Goal: Find specific page/section

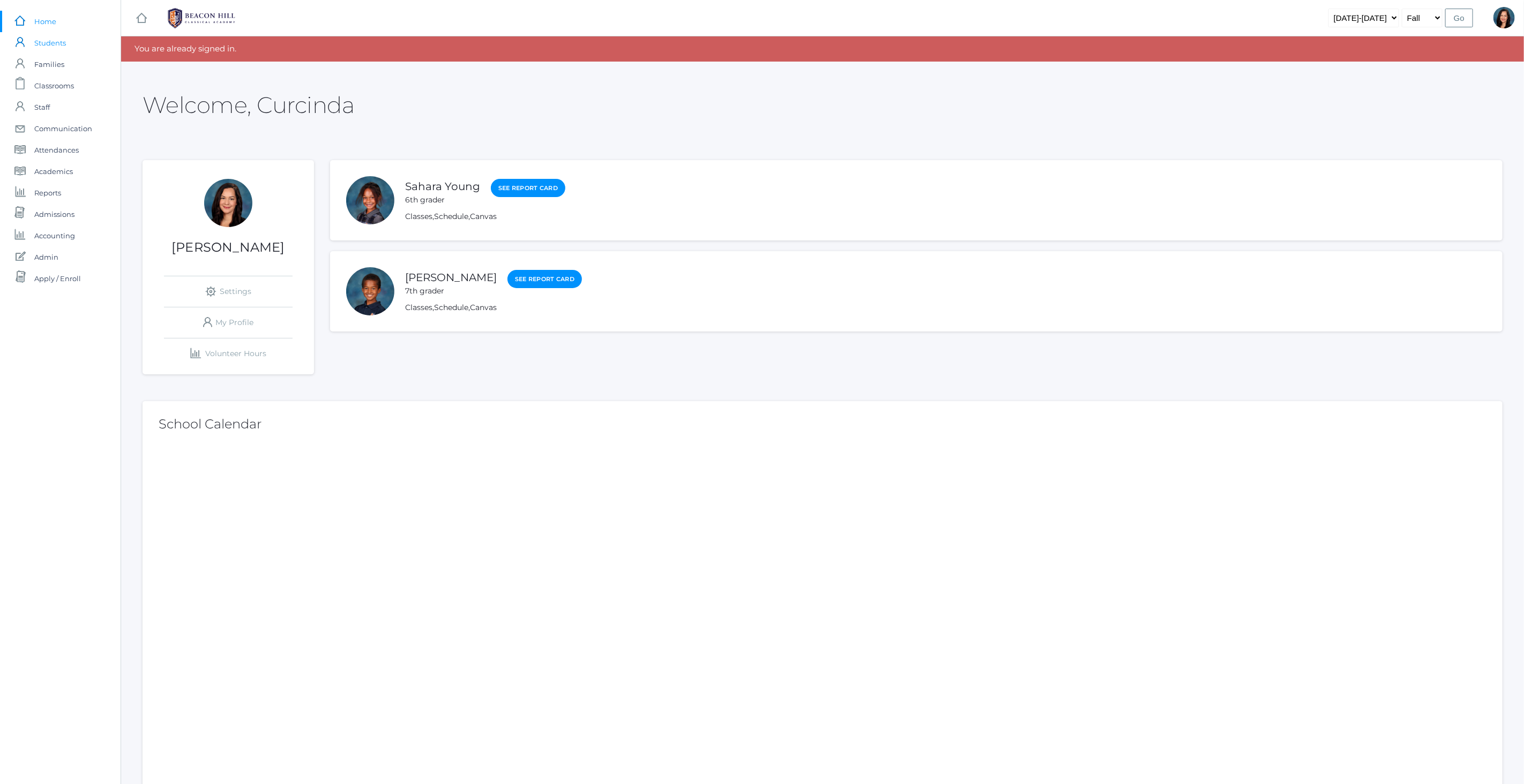
click at [57, 42] on span "Students" at bounding box center [50, 43] width 31 height 21
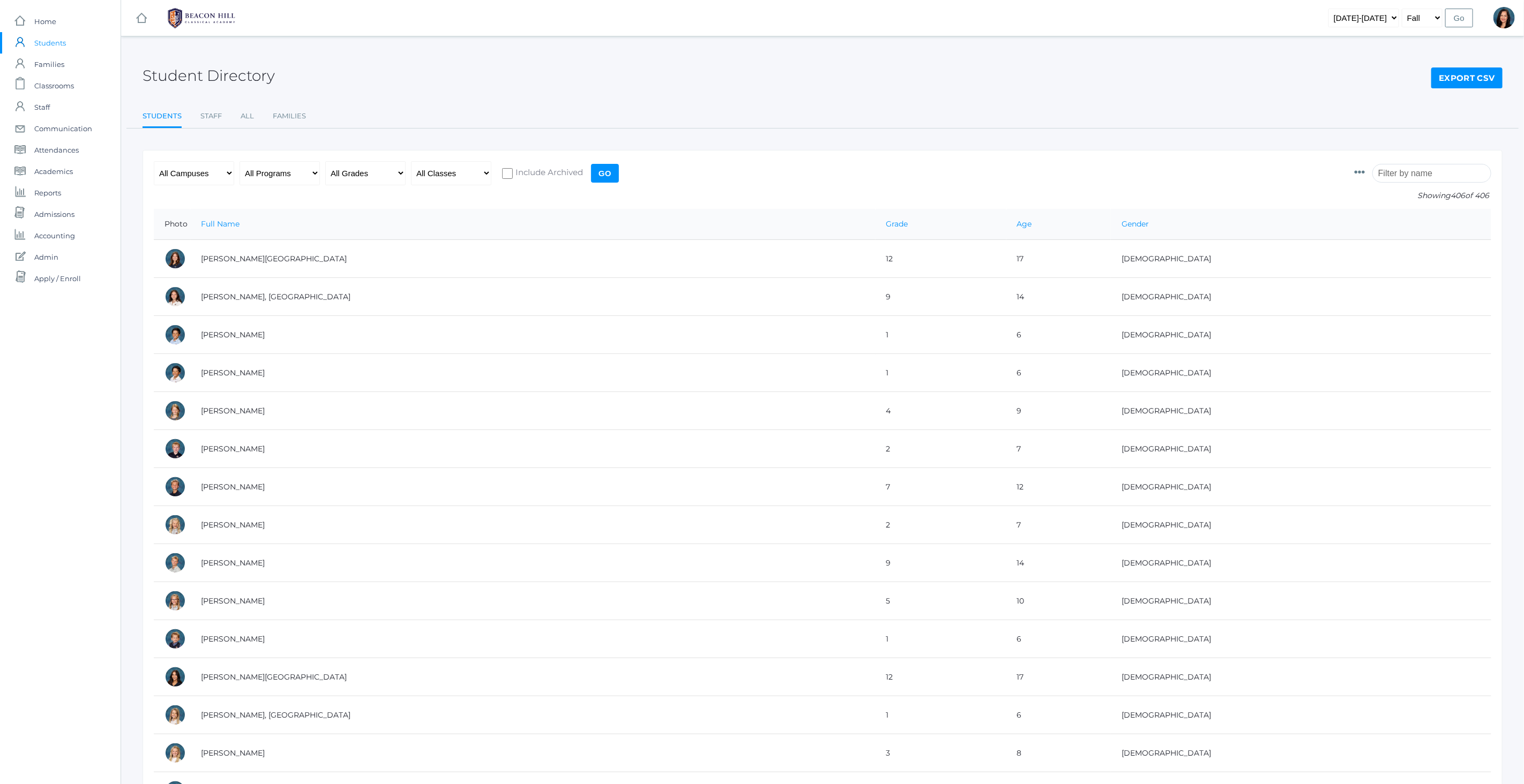
click at [1412, 176] on input "search" at bounding box center [1432, 173] width 119 height 19
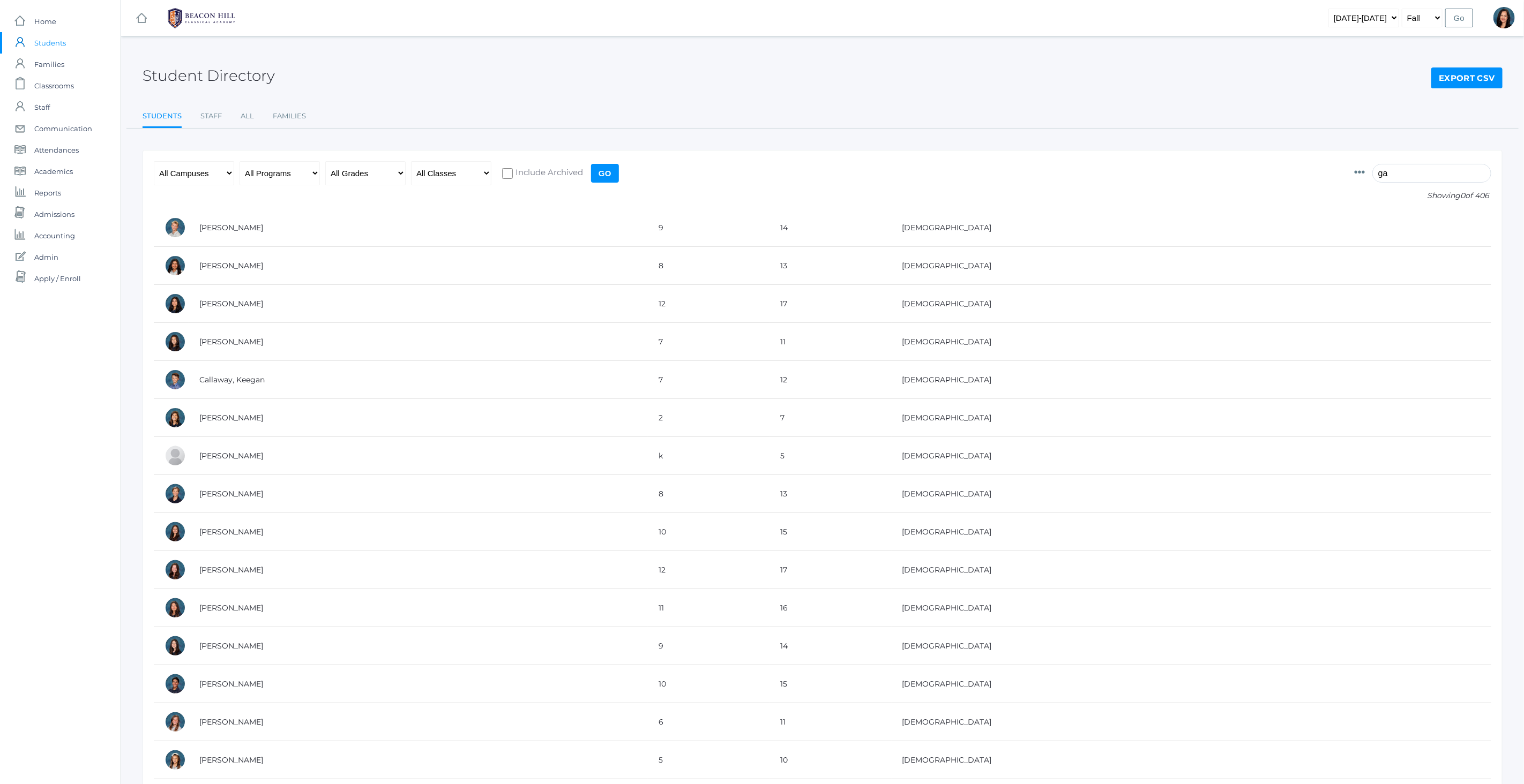
type input "g"
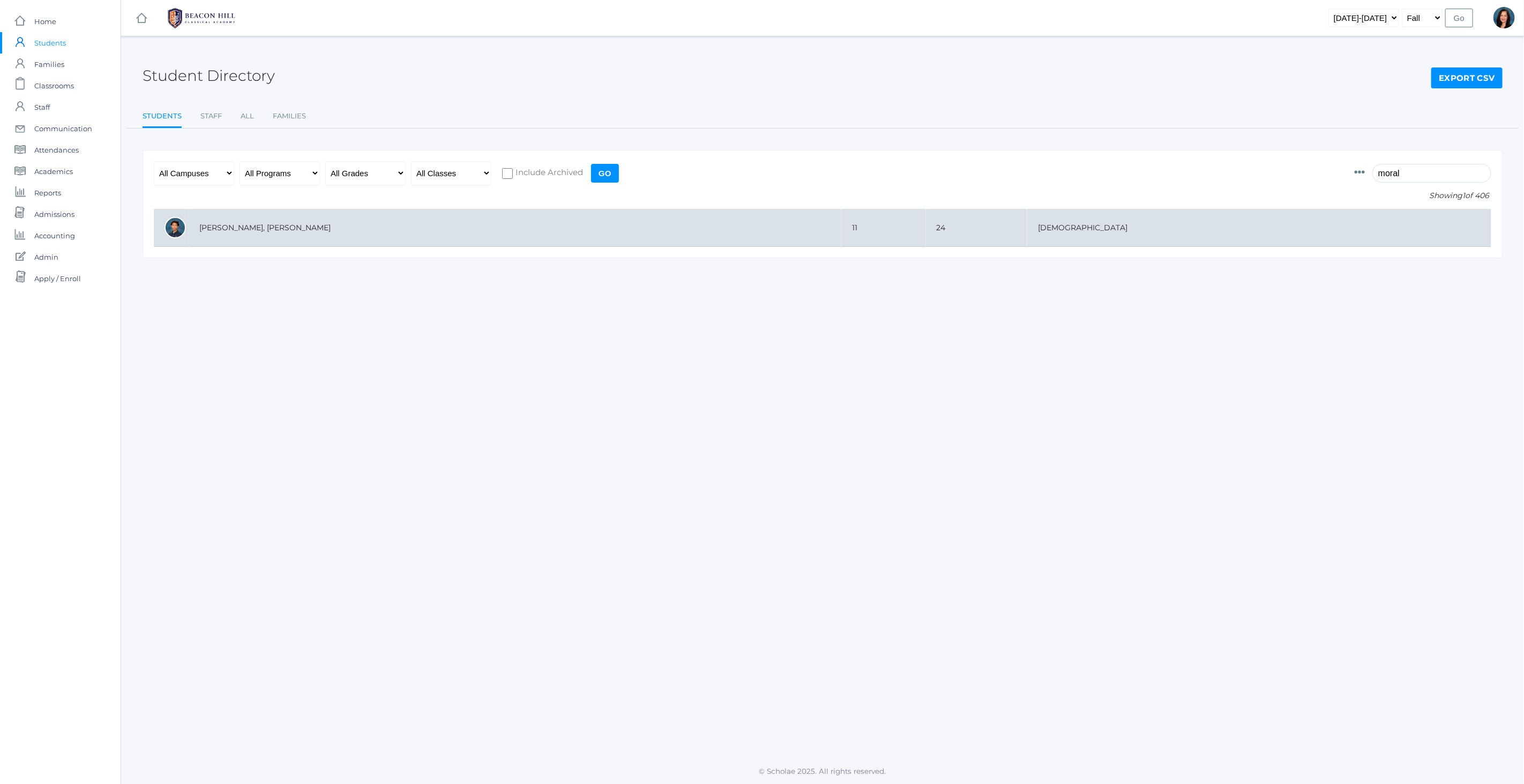
type input "moral"
click at [247, 239] on td "[PERSON_NAME], [PERSON_NAME]" at bounding box center [515, 228] width 653 height 38
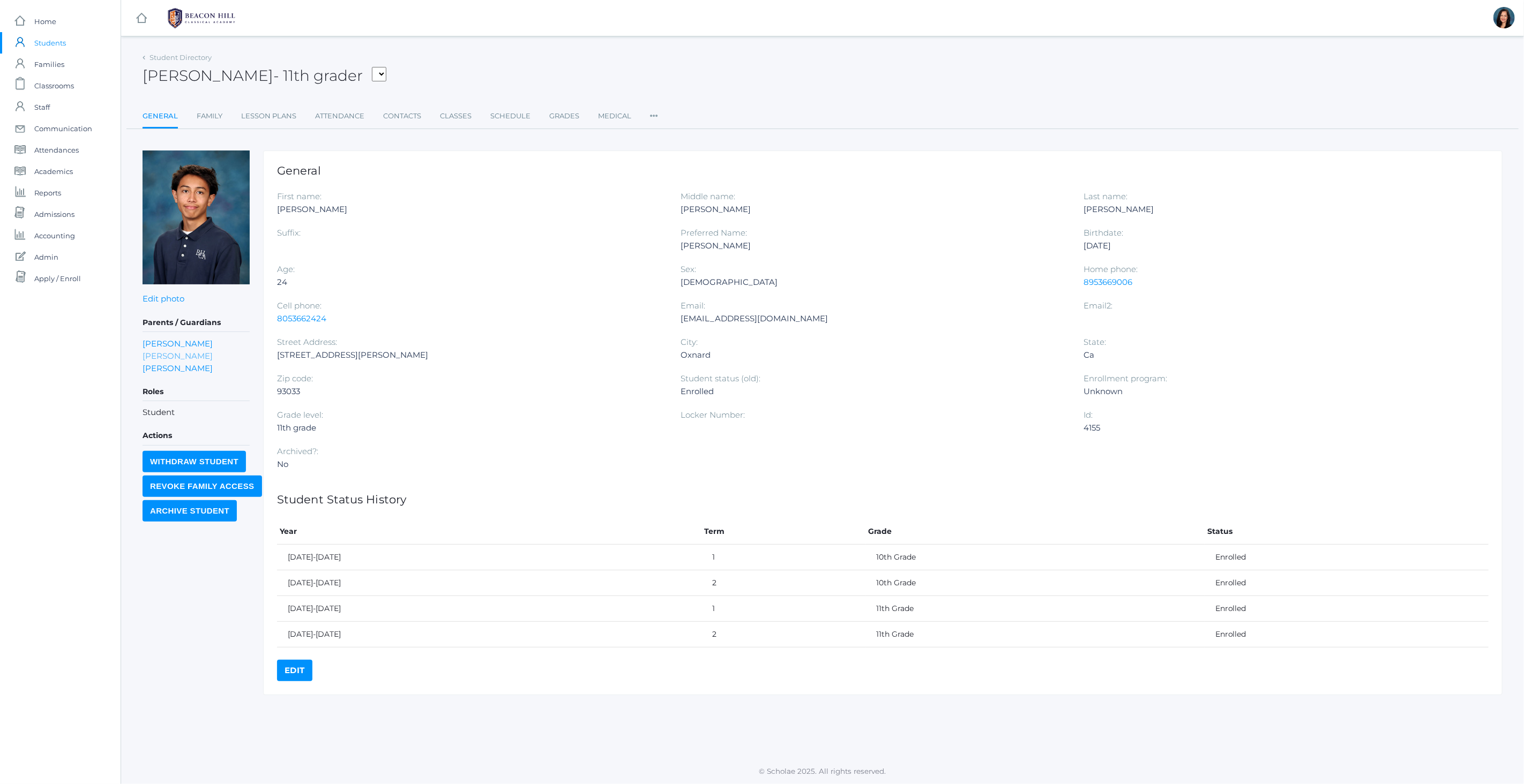
click at [195, 352] on link "[PERSON_NAME]" at bounding box center [177, 355] width 70 height 12
